Goal: Task Accomplishment & Management: Use online tool/utility

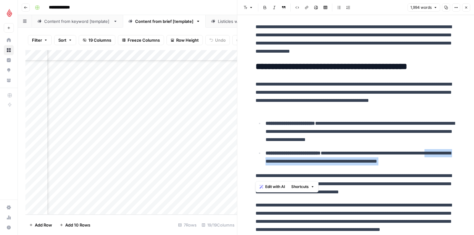
scroll to position [49, 0]
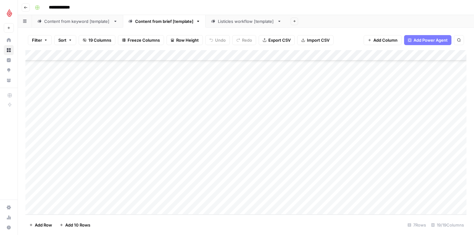
click at [65, 209] on div "Add Column" at bounding box center [245, 132] width 441 height 165
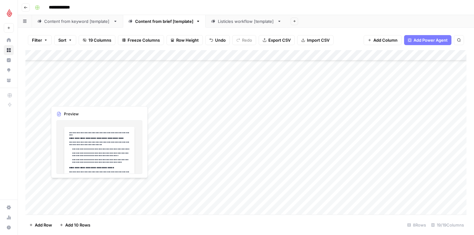
click at [78, 195] on div "Add Column" at bounding box center [245, 132] width 441 height 165
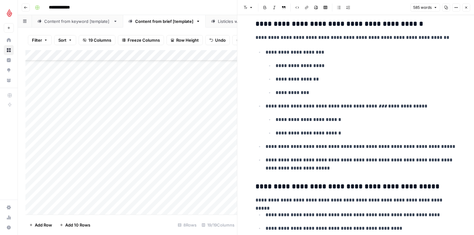
scroll to position [621, 0]
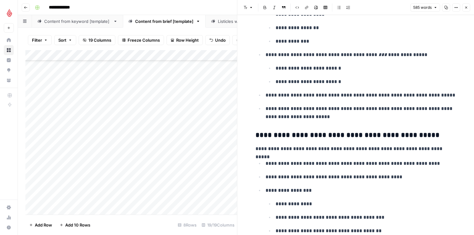
click at [201, 103] on div "Add Column" at bounding box center [131, 132] width 212 height 165
click at [463, 5] on button "Close" at bounding box center [466, 7] width 8 height 8
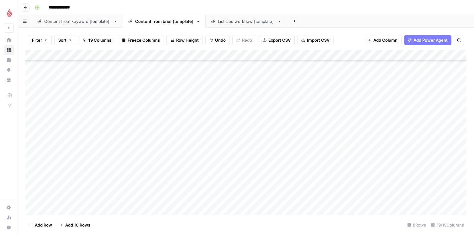
scroll to position [77, 0]
click at [79, 188] on div "Add Column" at bounding box center [245, 132] width 441 height 165
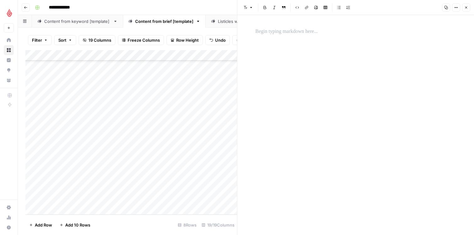
click at [465, 7] on icon "button" at bounding box center [466, 8] width 2 height 2
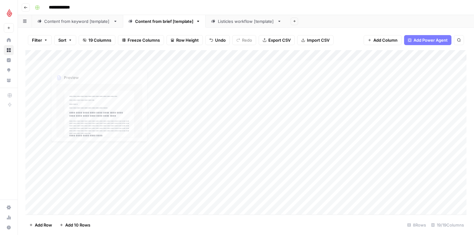
scroll to position [77, 0]
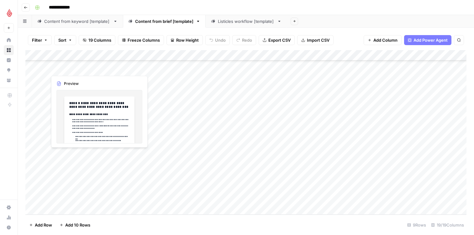
click at [75, 163] on div "Add Column" at bounding box center [245, 132] width 441 height 165
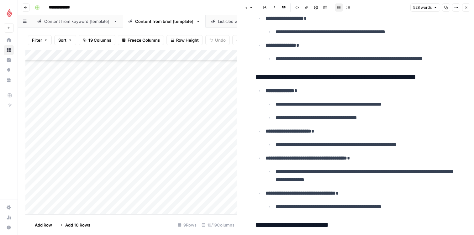
scroll to position [840, 0]
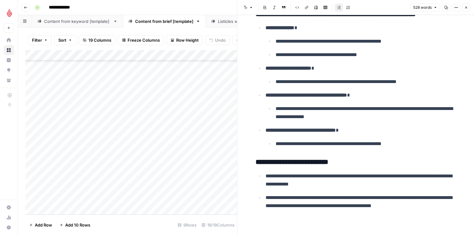
click at [335, 143] on p "**********" at bounding box center [366, 144] width 181 height 8
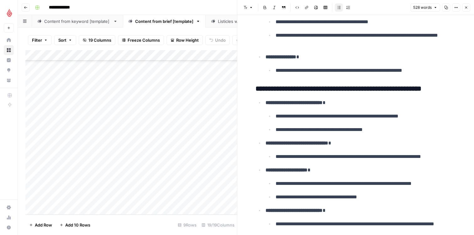
scroll to position [0, 0]
